Goal: Information Seeking & Learning: Learn about a topic

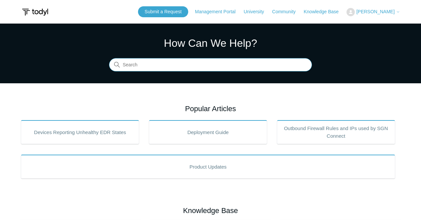
click at [190, 64] on input "Search" at bounding box center [210, 65] width 203 height 13
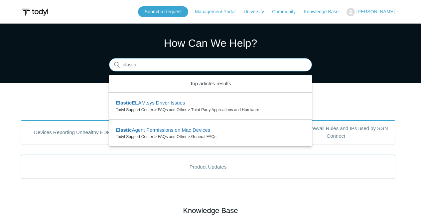
type input "elastic"
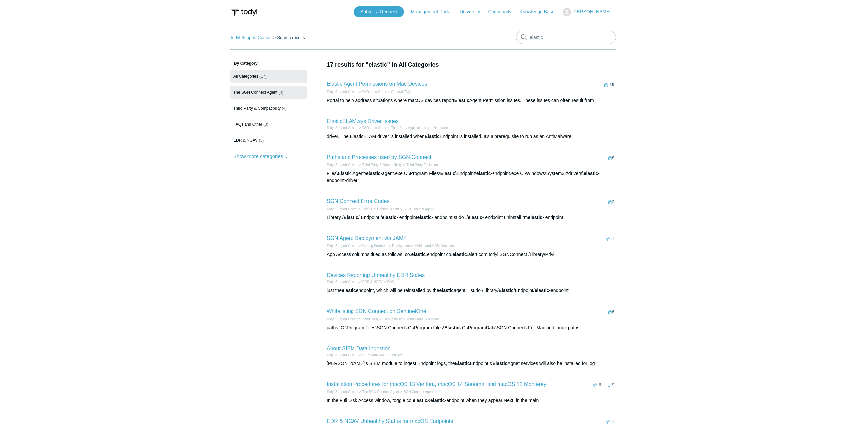
click at [267, 97] on link "The SGN Connect Agent (4)" at bounding box center [268, 92] width 77 height 13
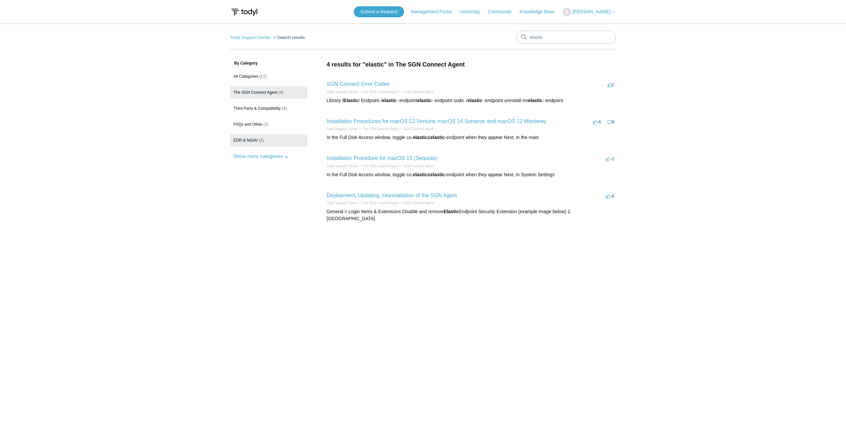
click at [246, 142] on span "EDR & NGAV" at bounding box center [245, 140] width 24 height 5
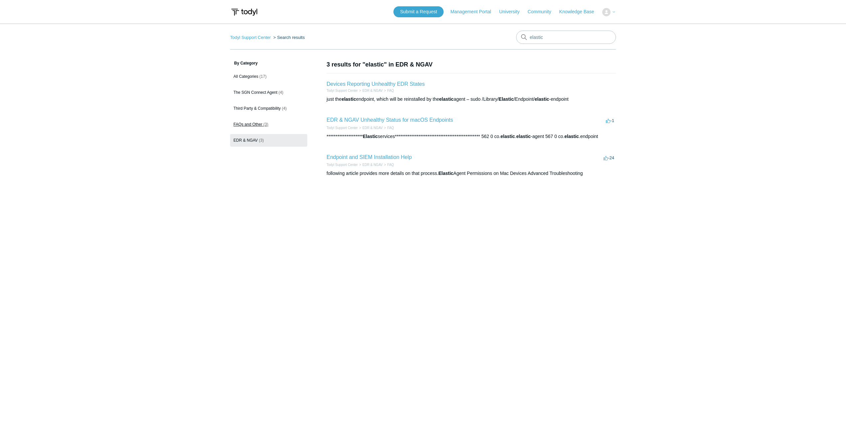
click at [246, 128] on link "FAQs and Other (3)" at bounding box center [268, 124] width 77 height 13
